Goal: Use online tool/utility: Utilize a website feature to perform a specific function

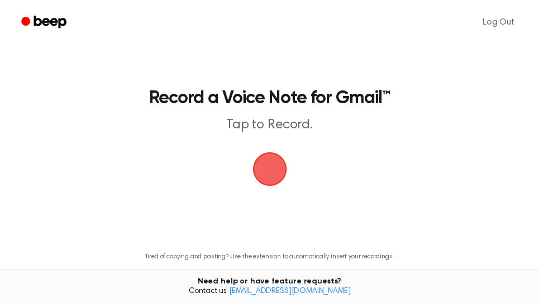
click at [272, 172] on span "button" at bounding box center [269, 169] width 36 height 36
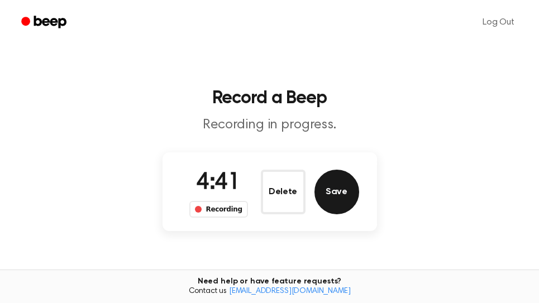
click at [333, 187] on button "Save" at bounding box center [337, 192] width 45 height 45
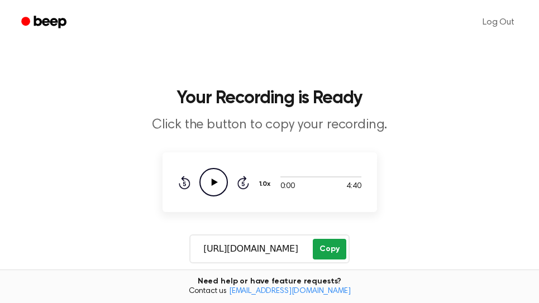
click at [336, 249] on button "Copy" at bounding box center [329, 249] width 33 height 21
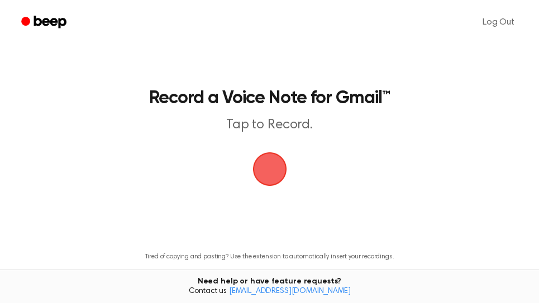
click at [270, 167] on span "button" at bounding box center [269, 169] width 38 height 38
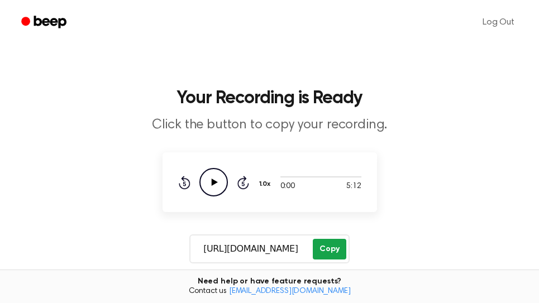
click at [330, 249] on button "Copy" at bounding box center [329, 249] width 33 height 21
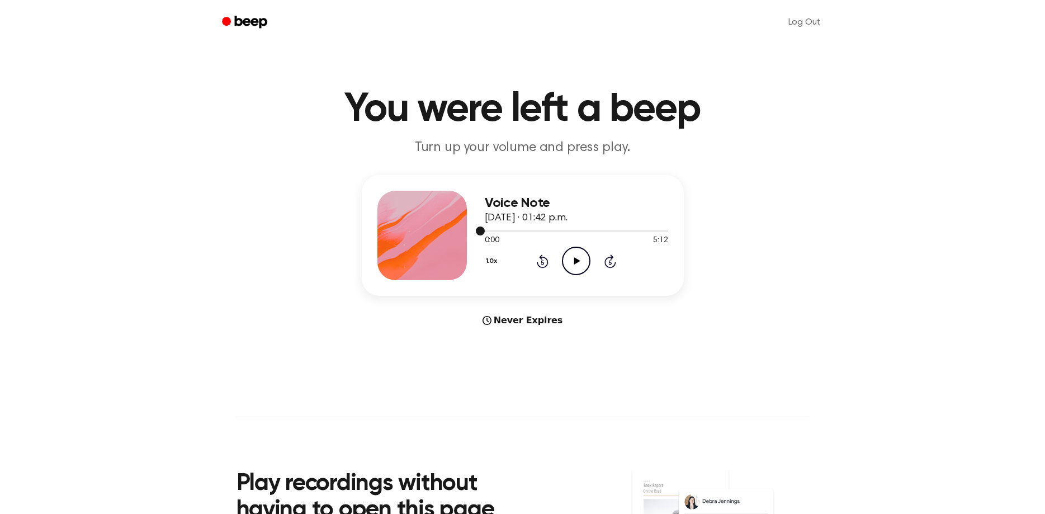
click at [655, 231] on div at bounding box center [576, 230] width 183 height 9
click at [582, 262] on icon "Play Audio" at bounding box center [576, 260] width 29 height 29
click at [611, 263] on icon at bounding box center [610, 262] width 3 height 4
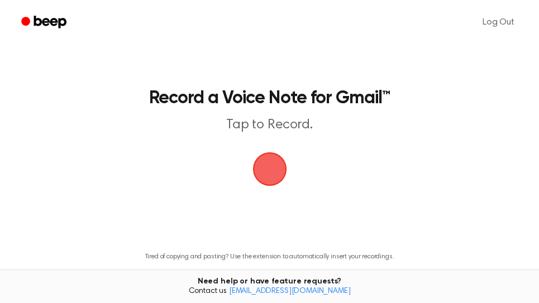
click at [272, 171] on span "button" at bounding box center [269, 169] width 31 height 31
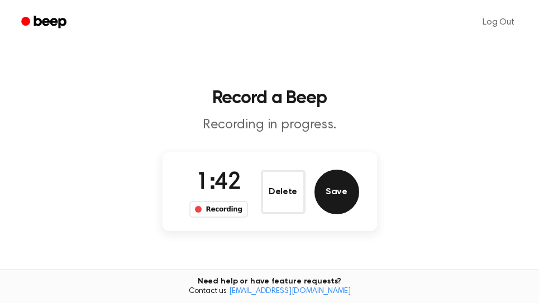
click at [344, 208] on button "Save" at bounding box center [337, 192] width 45 height 45
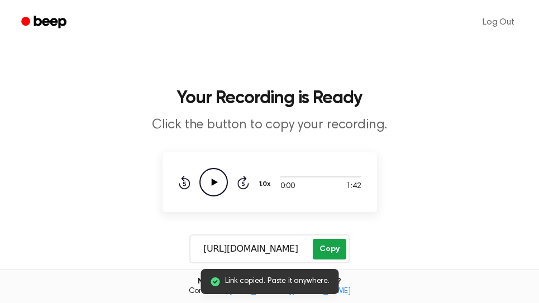
click at [327, 245] on button "Copy" at bounding box center [329, 249] width 33 height 21
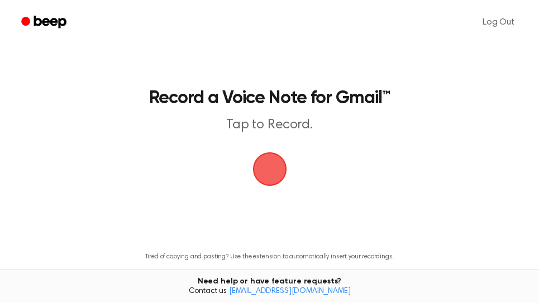
click at [274, 174] on span "button" at bounding box center [269, 169] width 31 height 31
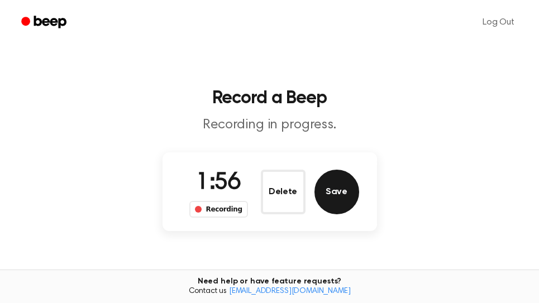
click at [344, 194] on button "Save" at bounding box center [337, 192] width 45 height 45
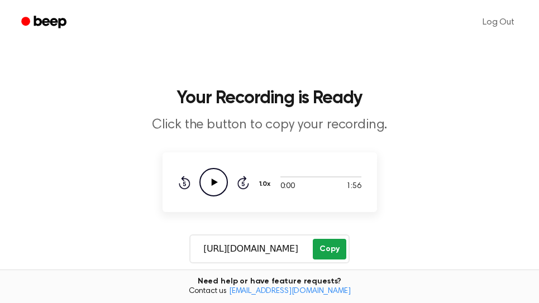
click at [331, 250] on button "Copy" at bounding box center [329, 249] width 33 height 21
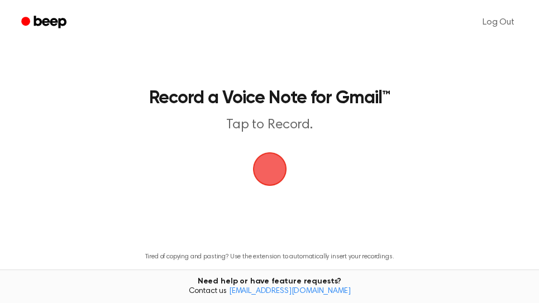
click at [271, 168] on span "button" at bounding box center [269, 169] width 31 height 31
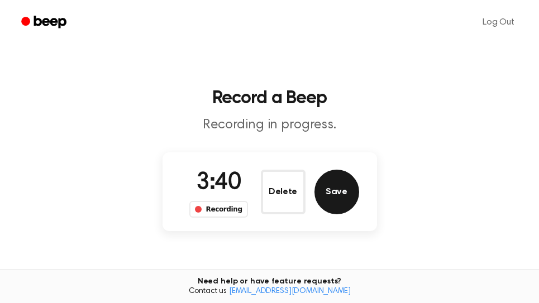
click at [346, 200] on button "Save" at bounding box center [337, 192] width 45 height 45
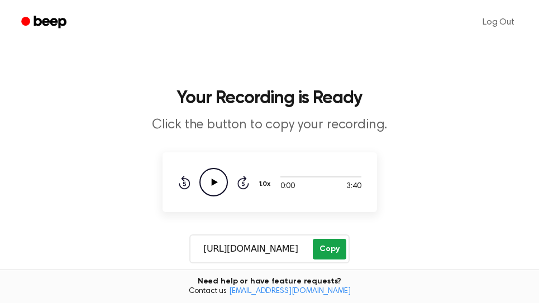
click at [330, 254] on button "Copy" at bounding box center [329, 249] width 33 height 21
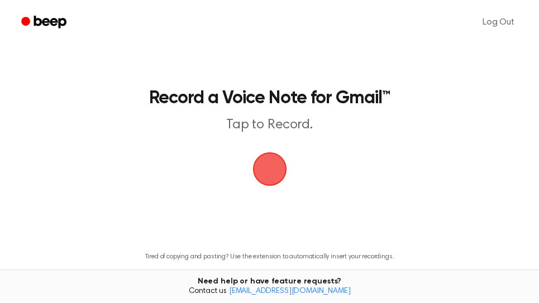
click at [275, 166] on span "button" at bounding box center [270, 169] width 63 height 63
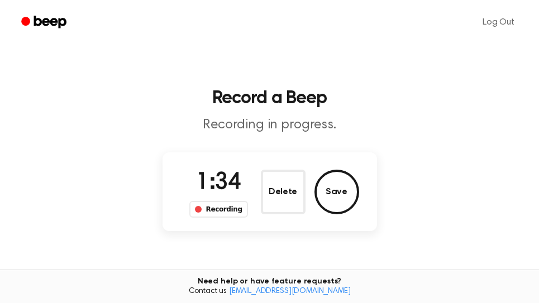
click at [349, 194] on button "Save" at bounding box center [337, 192] width 45 height 45
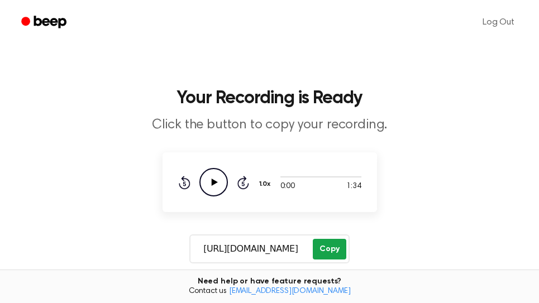
click at [341, 249] on button "Copy" at bounding box center [329, 249] width 33 height 21
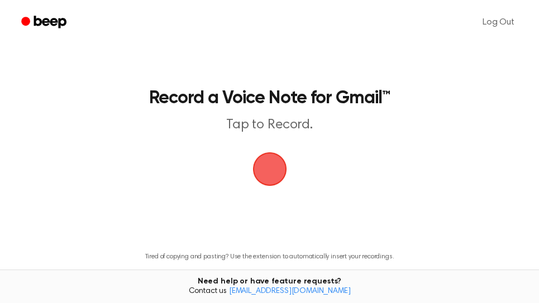
click at [276, 172] on span "button" at bounding box center [269, 169] width 31 height 31
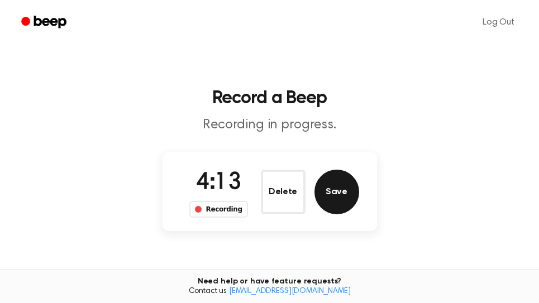
click at [335, 190] on button "Save" at bounding box center [337, 192] width 45 height 45
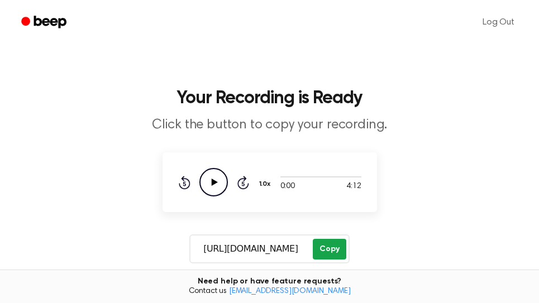
drag, startPoint x: 339, startPoint y: 255, endPoint x: 316, endPoint y: 251, distance: 23.8
click at [339, 254] on button "Copy" at bounding box center [329, 249] width 33 height 21
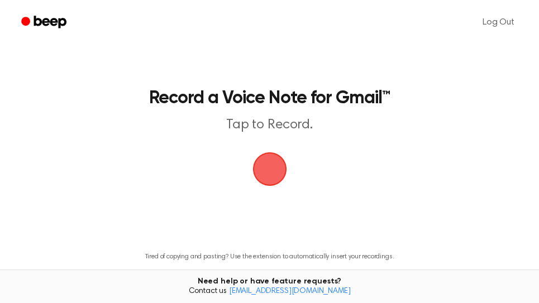
click at [282, 178] on span "button" at bounding box center [269, 169] width 31 height 31
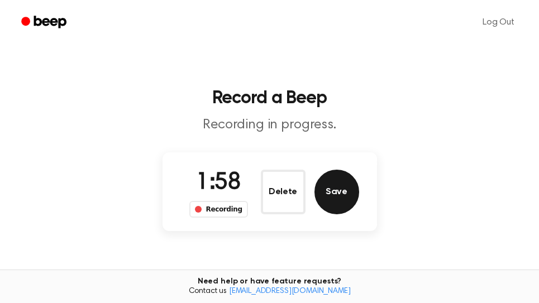
click at [336, 201] on button "Save" at bounding box center [337, 192] width 45 height 45
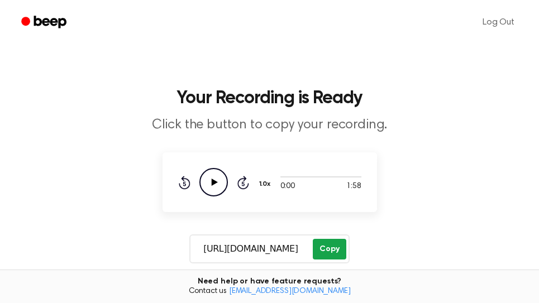
click at [334, 249] on button "Copy" at bounding box center [329, 249] width 33 height 21
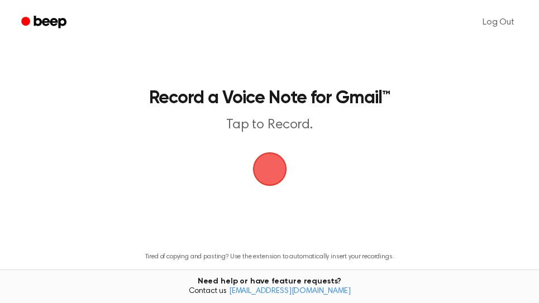
click at [273, 176] on span "button" at bounding box center [270, 169] width 40 height 40
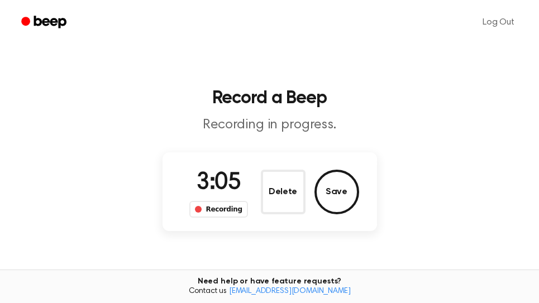
click at [334, 188] on button "Save" at bounding box center [337, 192] width 45 height 45
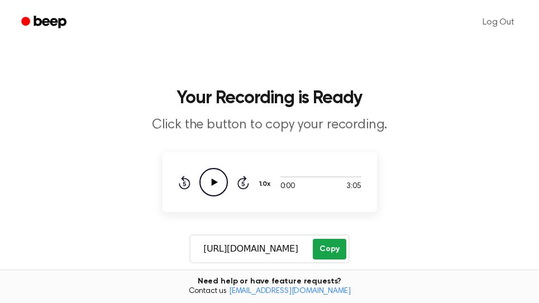
click at [336, 249] on button "Copy" at bounding box center [329, 249] width 33 height 21
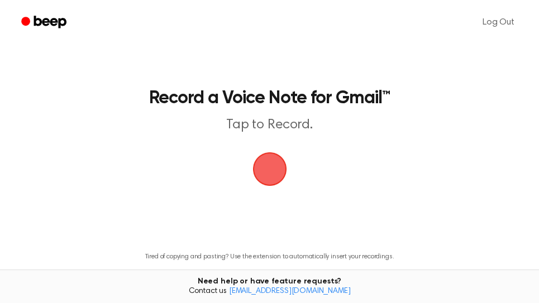
click at [270, 166] on span "button" at bounding box center [269, 169] width 60 height 60
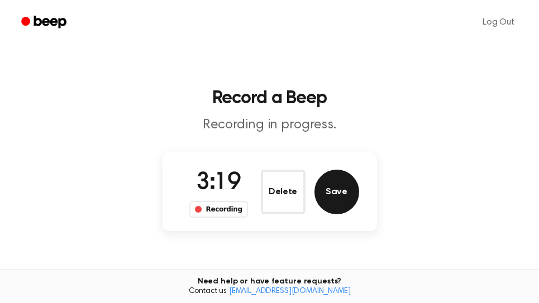
click at [357, 201] on button "Save" at bounding box center [337, 192] width 45 height 45
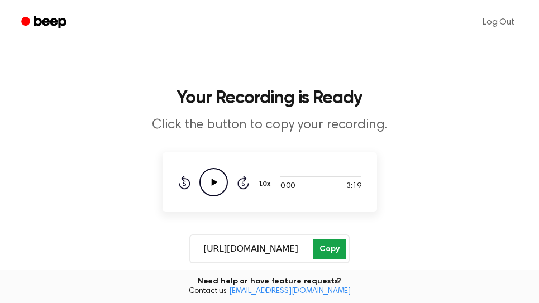
click at [340, 250] on button "Copy" at bounding box center [329, 249] width 33 height 21
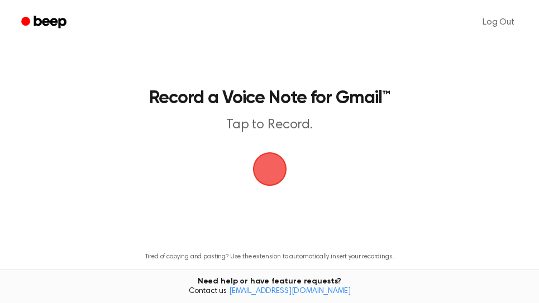
click at [269, 171] on span "button" at bounding box center [270, 169] width 54 height 54
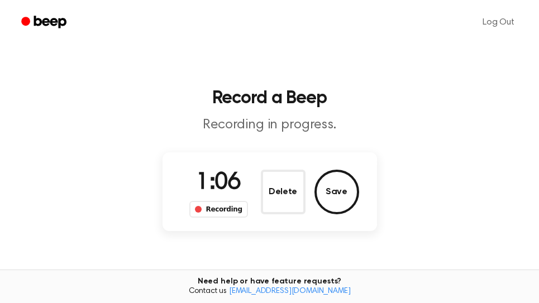
click at [333, 197] on button "Save" at bounding box center [337, 192] width 45 height 45
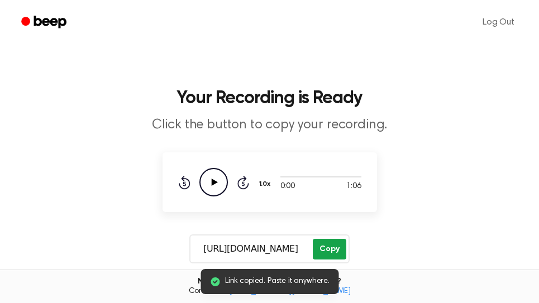
click at [331, 249] on button "Copy" at bounding box center [329, 249] width 33 height 21
